Goal: Task Accomplishment & Management: Use online tool/utility

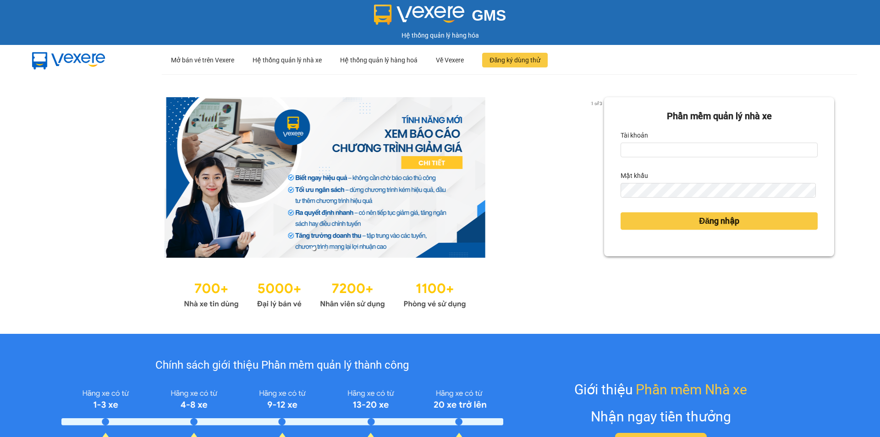
click at [708, 158] on form "Phần mềm quản lý nhà xe Tài khoản Mật khẩu Đăng nhập" at bounding box center [718, 176] width 197 height 135
click at [715, 152] on input "Tài khoản" at bounding box center [718, 149] width 197 height 15
type input "pbnmy.ducphatth"
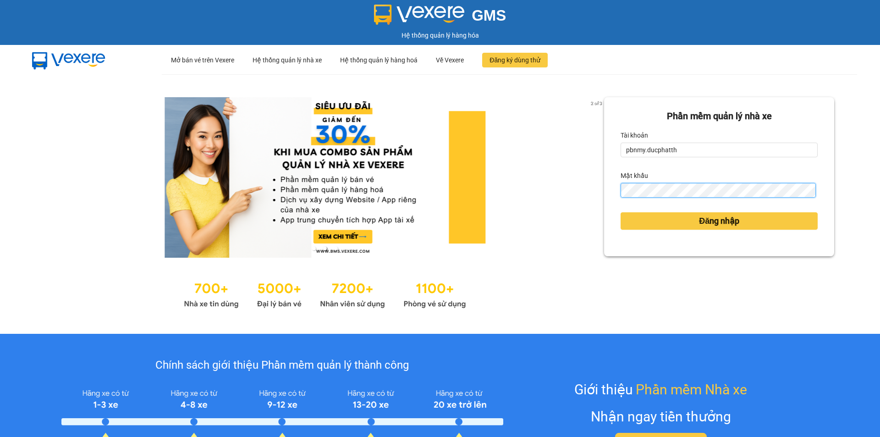
click at [620, 212] on button "Đăng nhập" at bounding box center [718, 220] width 197 height 17
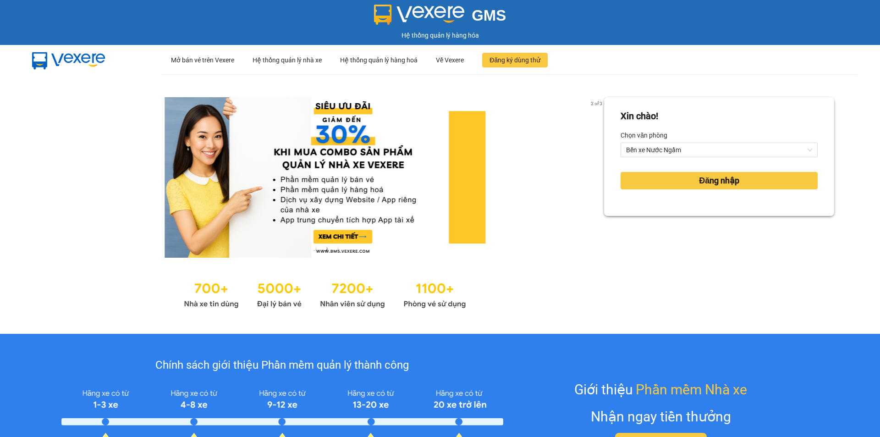
click at [658, 195] on form "[PERSON_NAME]! [PERSON_NAME] [PERSON_NAME] xe Nước Ngầm Đăng nhập" at bounding box center [718, 156] width 197 height 95
click at [660, 177] on button "Đăng nhập" at bounding box center [718, 180] width 197 height 17
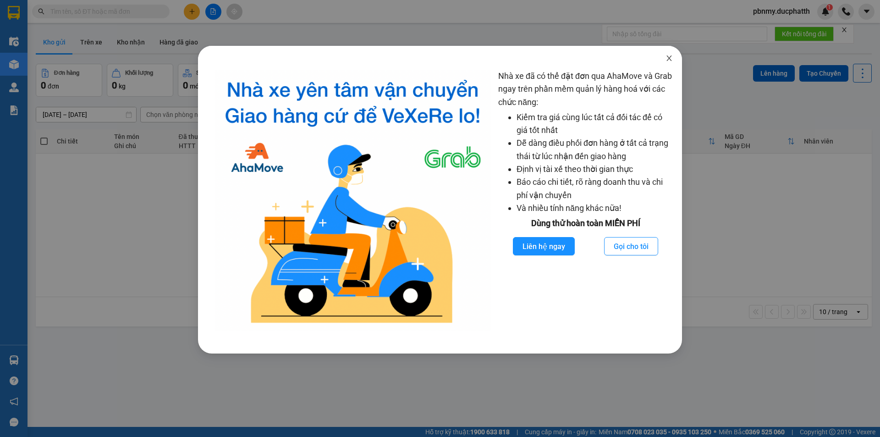
click at [669, 59] on icon "close" at bounding box center [668, 58] width 7 height 7
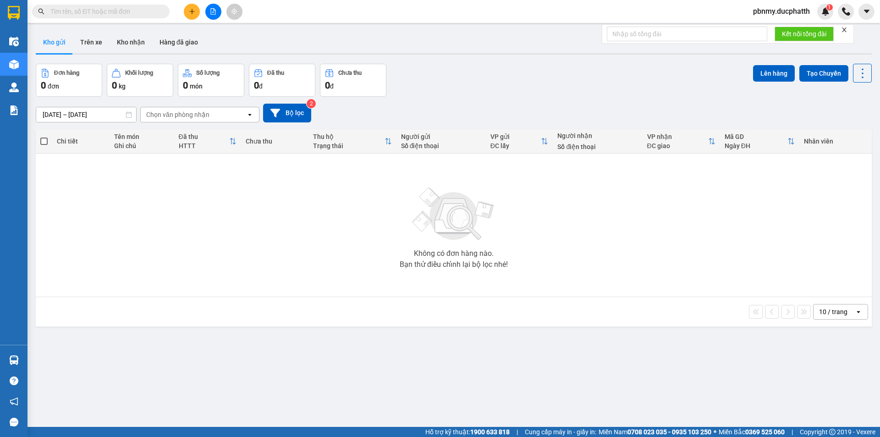
click at [109, 5] on span at bounding box center [100, 12] width 137 height 14
click at [120, 16] on span at bounding box center [100, 12] width 137 height 14
click at [119, 11] on input "text" at bounding box center [104, 11] width 108 height 10
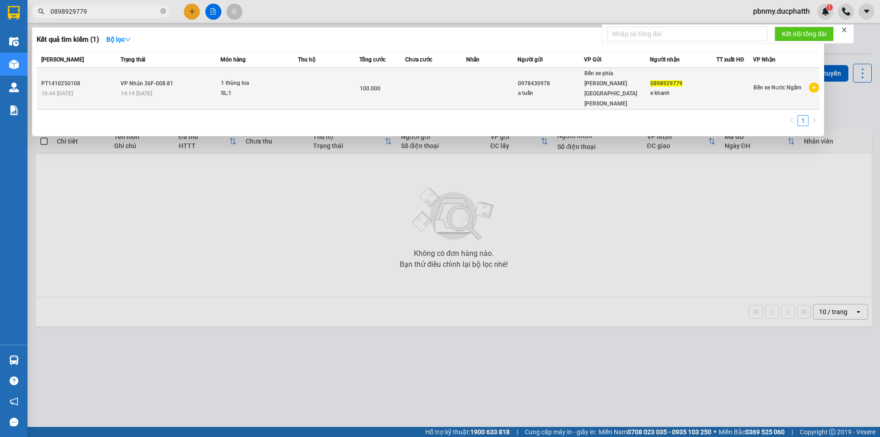
type input "0898929779"
click at [221, 78] on div "1 thùng loa" at bounding box center [255, 83] width 69 height 10
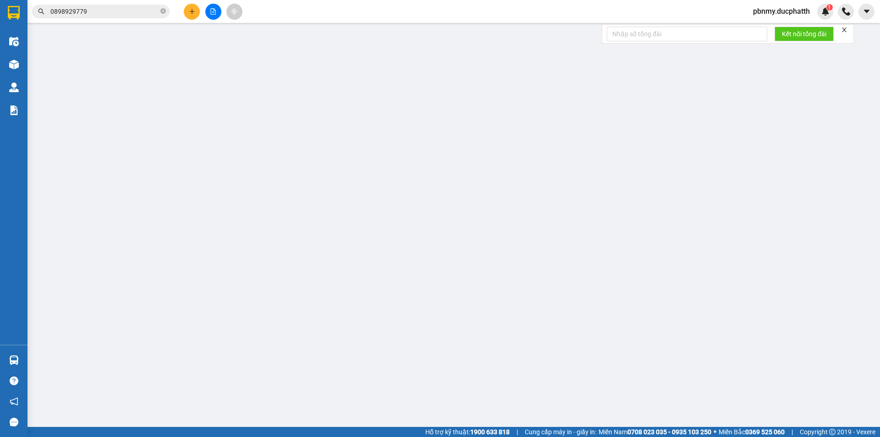
type input "0978430978"
type input "a tuấn"
type input "0898929779"
type input "e khanh"
type input "0"
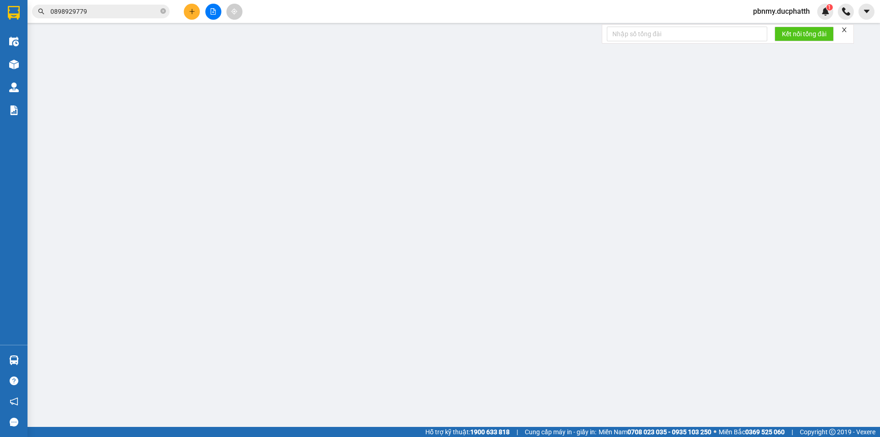
type input "100.000"
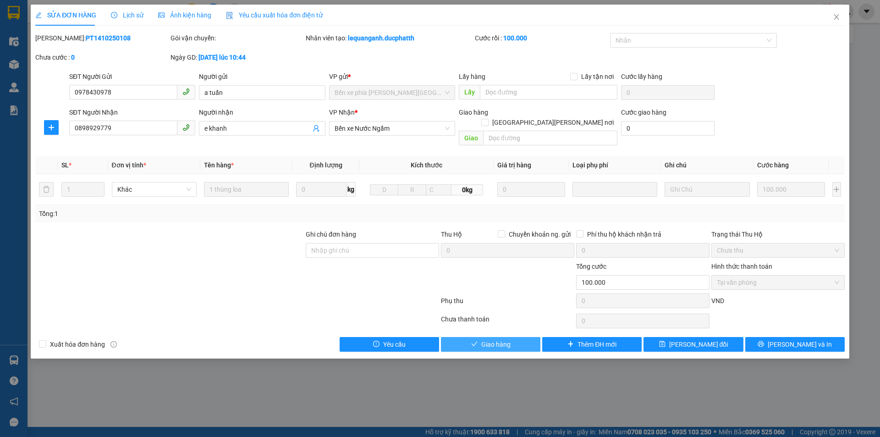
click at [495, 339] on span "Giao hàng" at bounding box center [495, 344] width 29 height 10
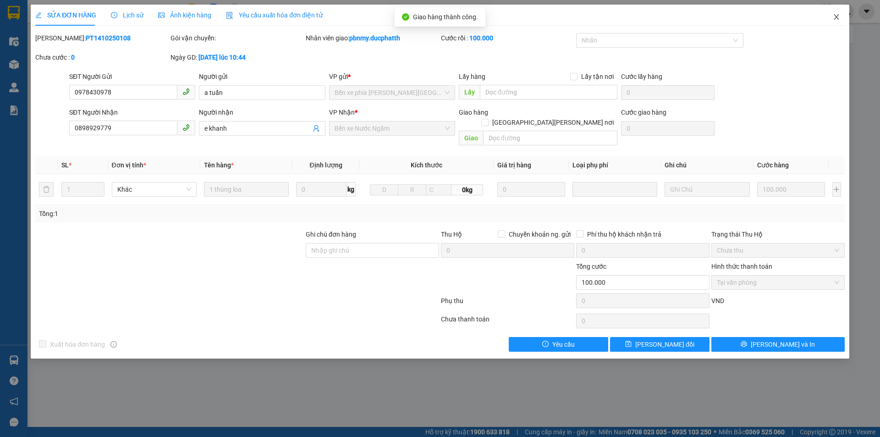
click at [836, 18] on icon "close" at bounding box center [835, 16] width 5 height 5
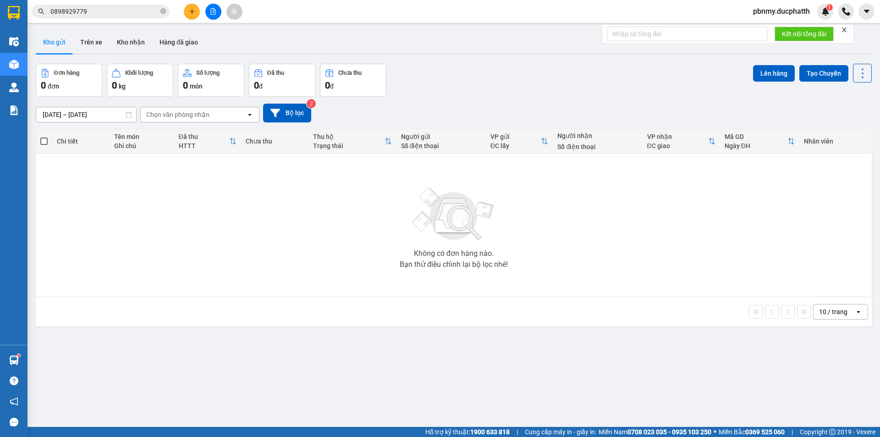
click at [111, 9] on input "0898929779" at bounding box center [104, 11] width 108 height 10
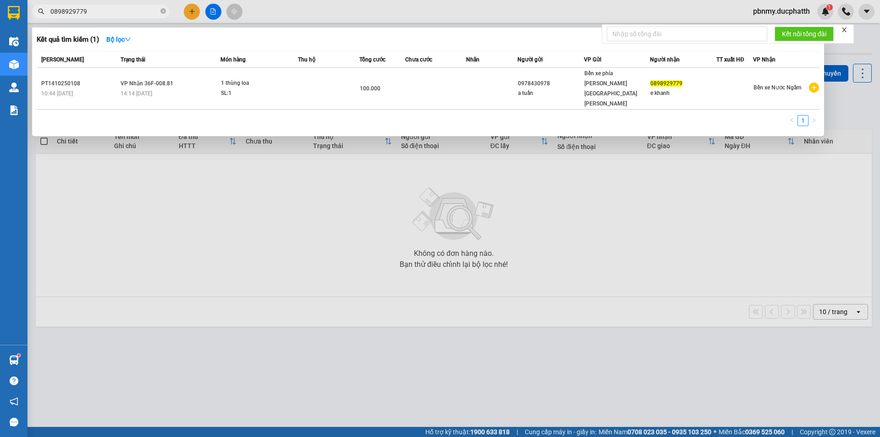
click at [111, 9] on input "0898929779" at bounding box center [104, 11] width 108 height 10
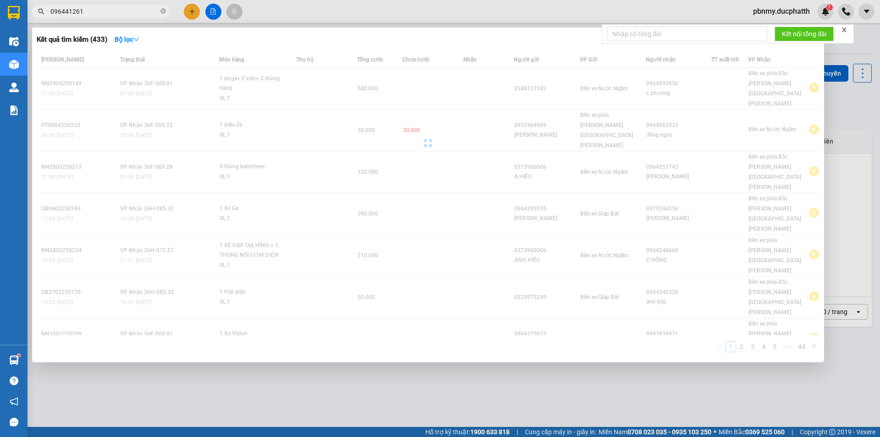
type input "0964412616"
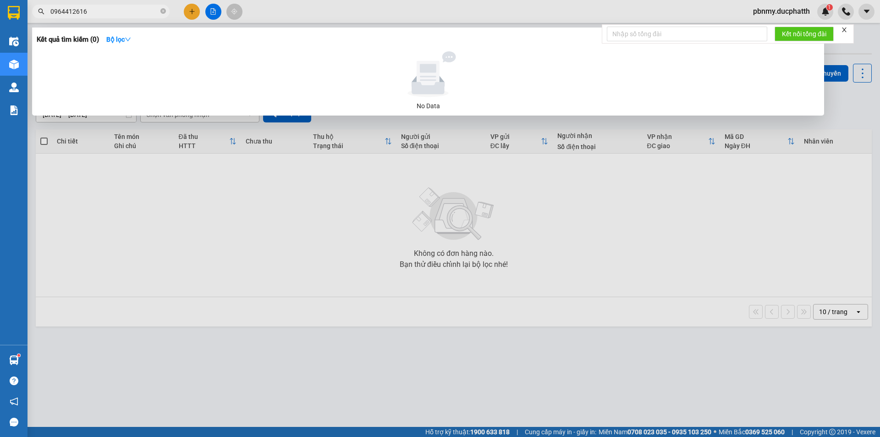
click at [105, 9] on input "0964412616" at bounding box center [104, 11] width 108 height 10
